Goal: Contribute content

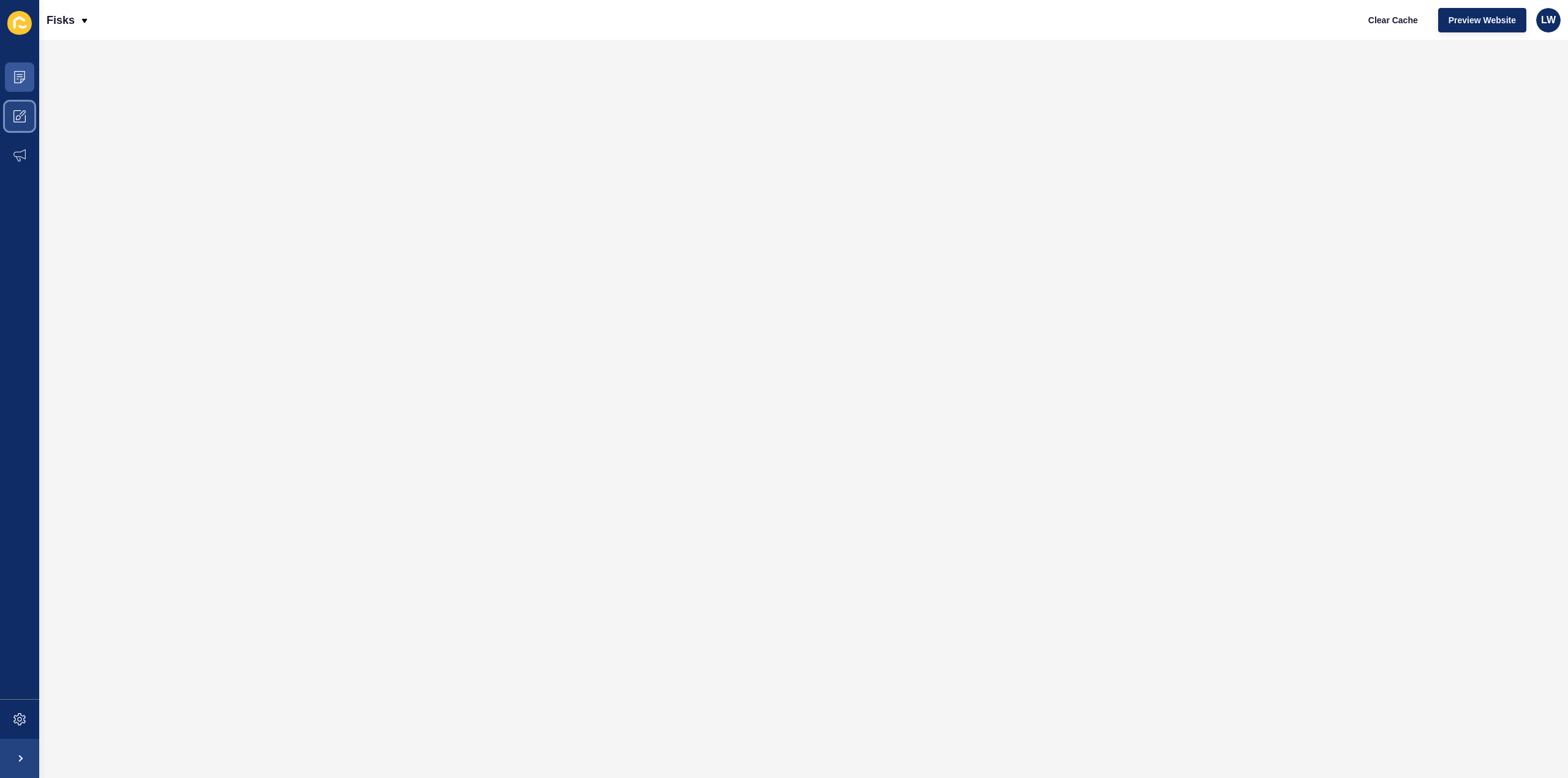
click at [23, 114] on icon at bounding box center [22, 113] width 6 height 6
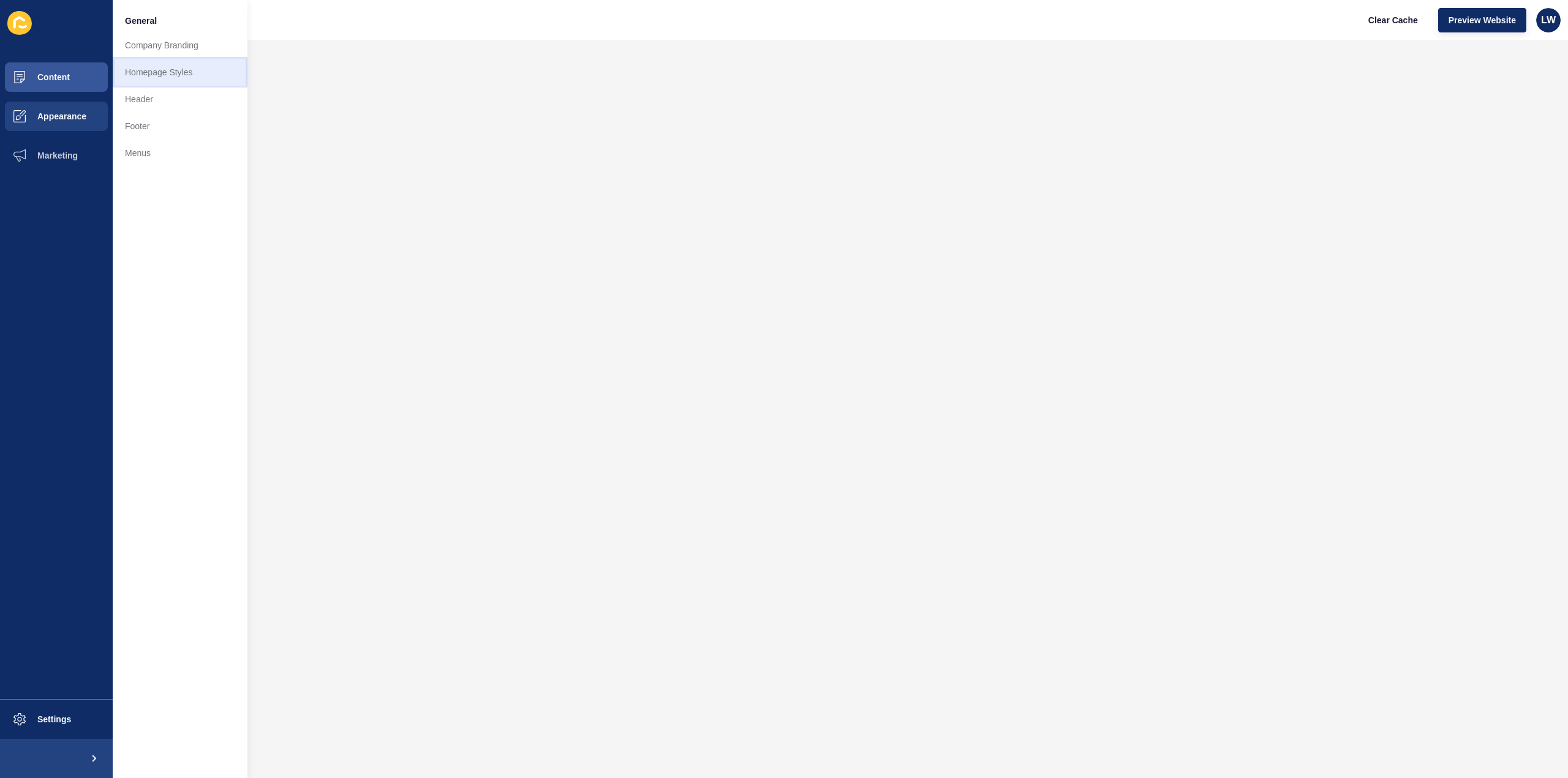
click at [152, 79] on link "Homepage Styles" at bounding box center [180, 72] width 135 height 27
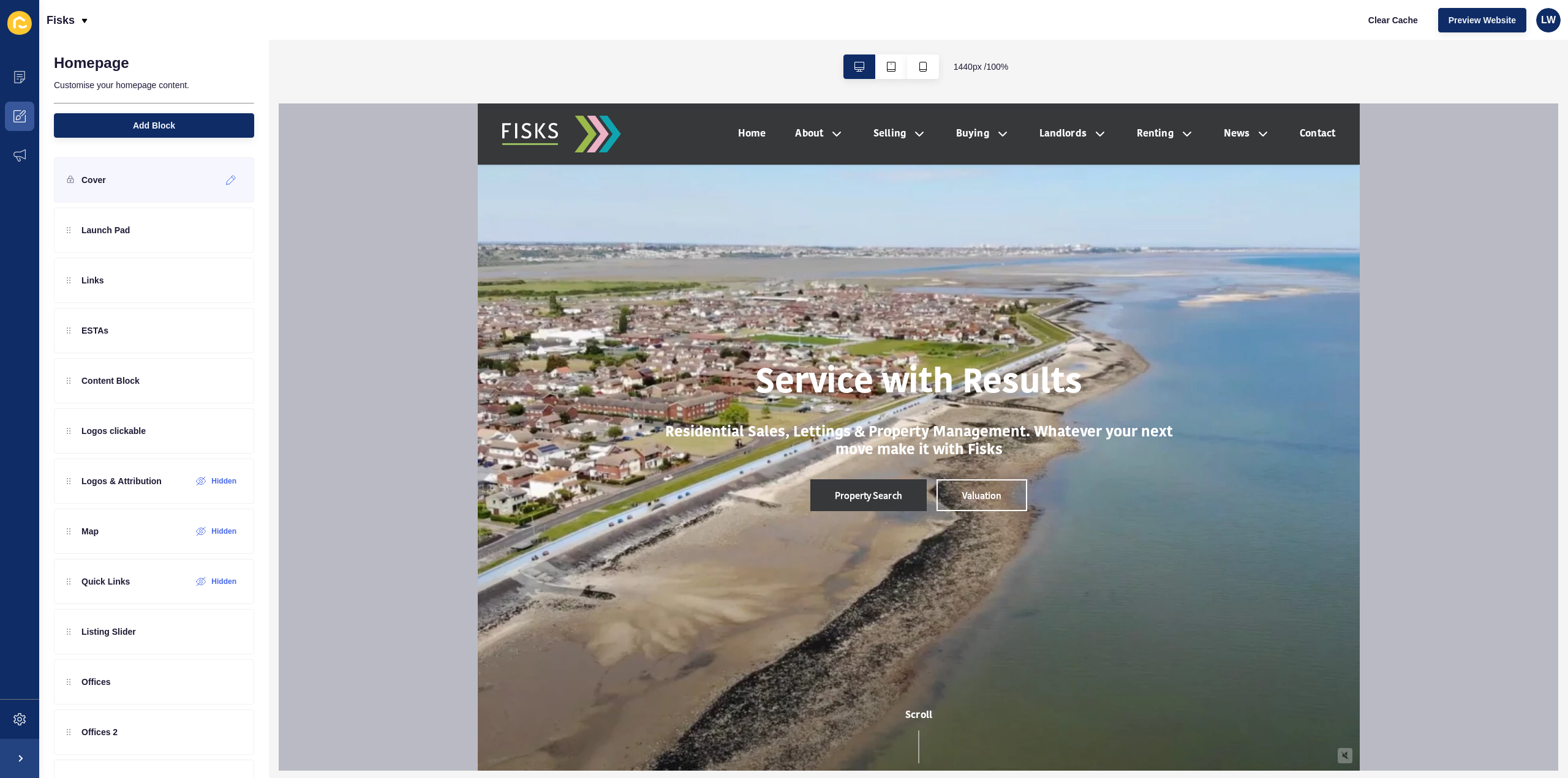
click at [108, 177] on div "Cover" at bounding box center [153, 180] width 200 height 45
click at [120, 221] on div "Launch Pad" at bounding box center [98, 229] width 63 height 19
click at [205, 383] on icon at bounding box center [210, 381] width 10 height 10
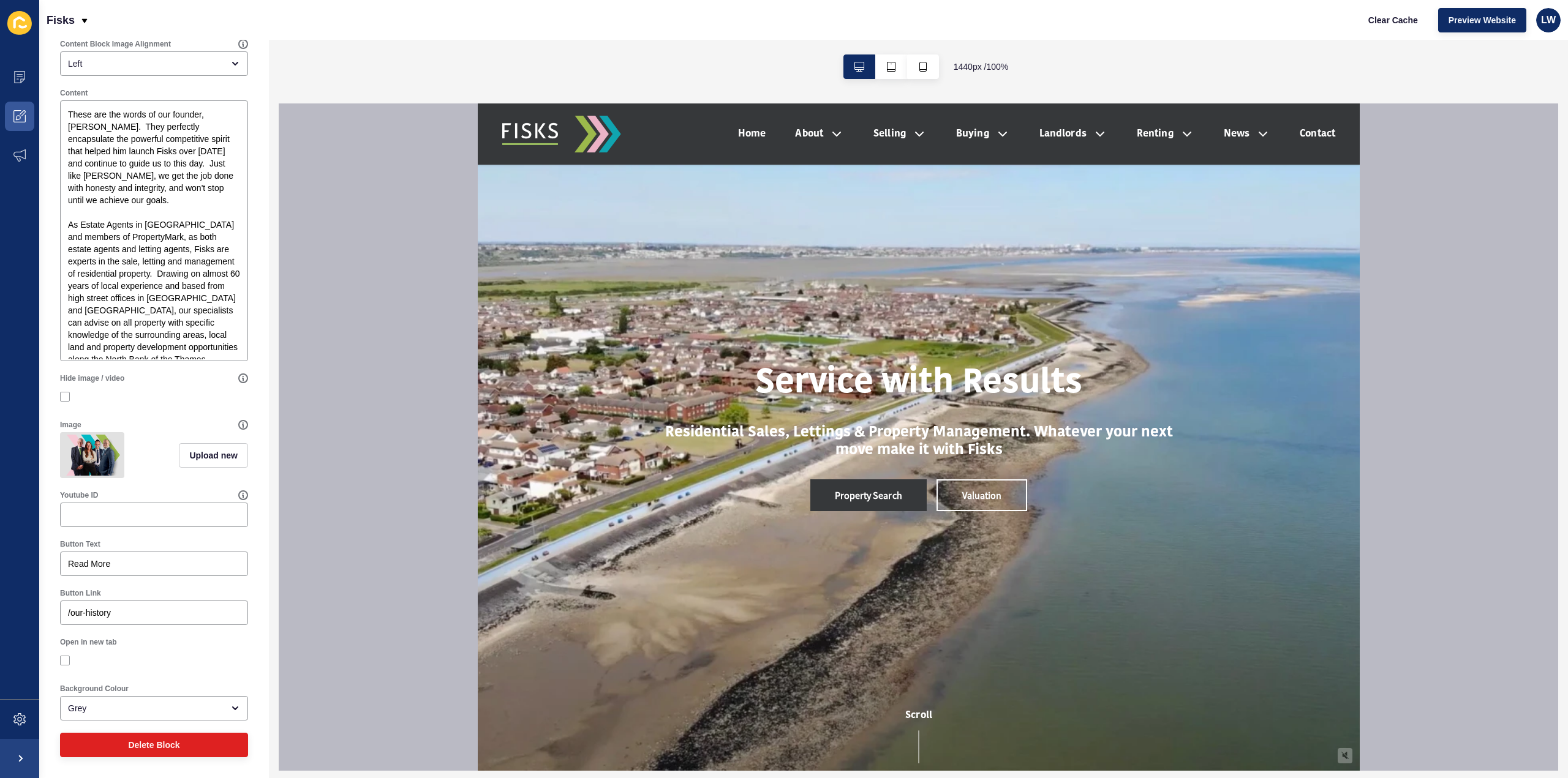
scroll to position [224, 0]
click at [195, 458] on button "Upload new" at bounding box center [213, 455] width 70 height 24
click at [161, 454] on span at bounding box center [154, 452] width 186 height 48
click at [61, 429] on input "Drag or click to upload" at bounding box center [61, 429] width 0 height 0
